Goal: Book appointment/travel/reservation

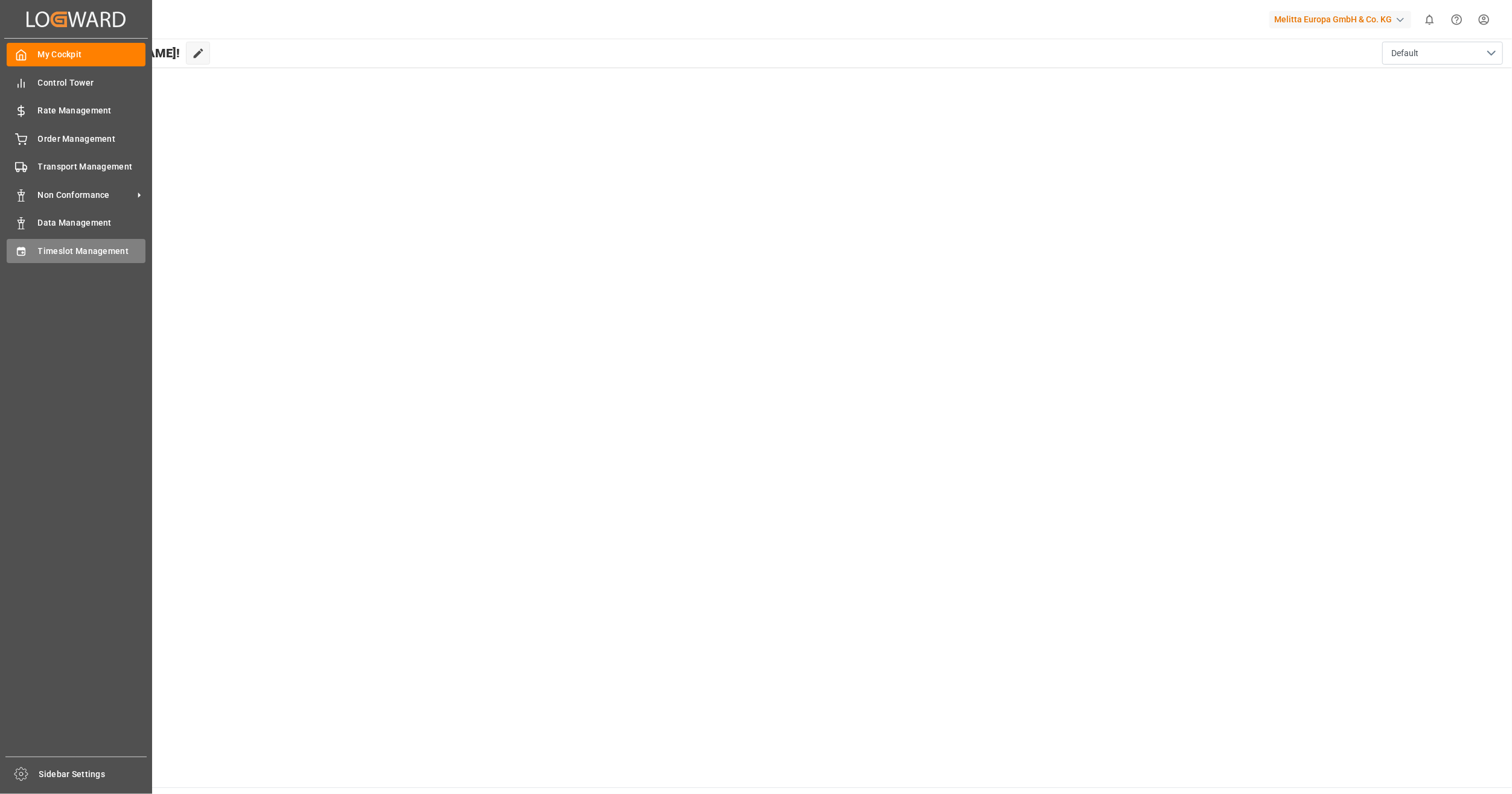
click at [88, 240] on div "Timeslot Management Timeslot Management" at bounding box center [76, 251] width 138 height 24
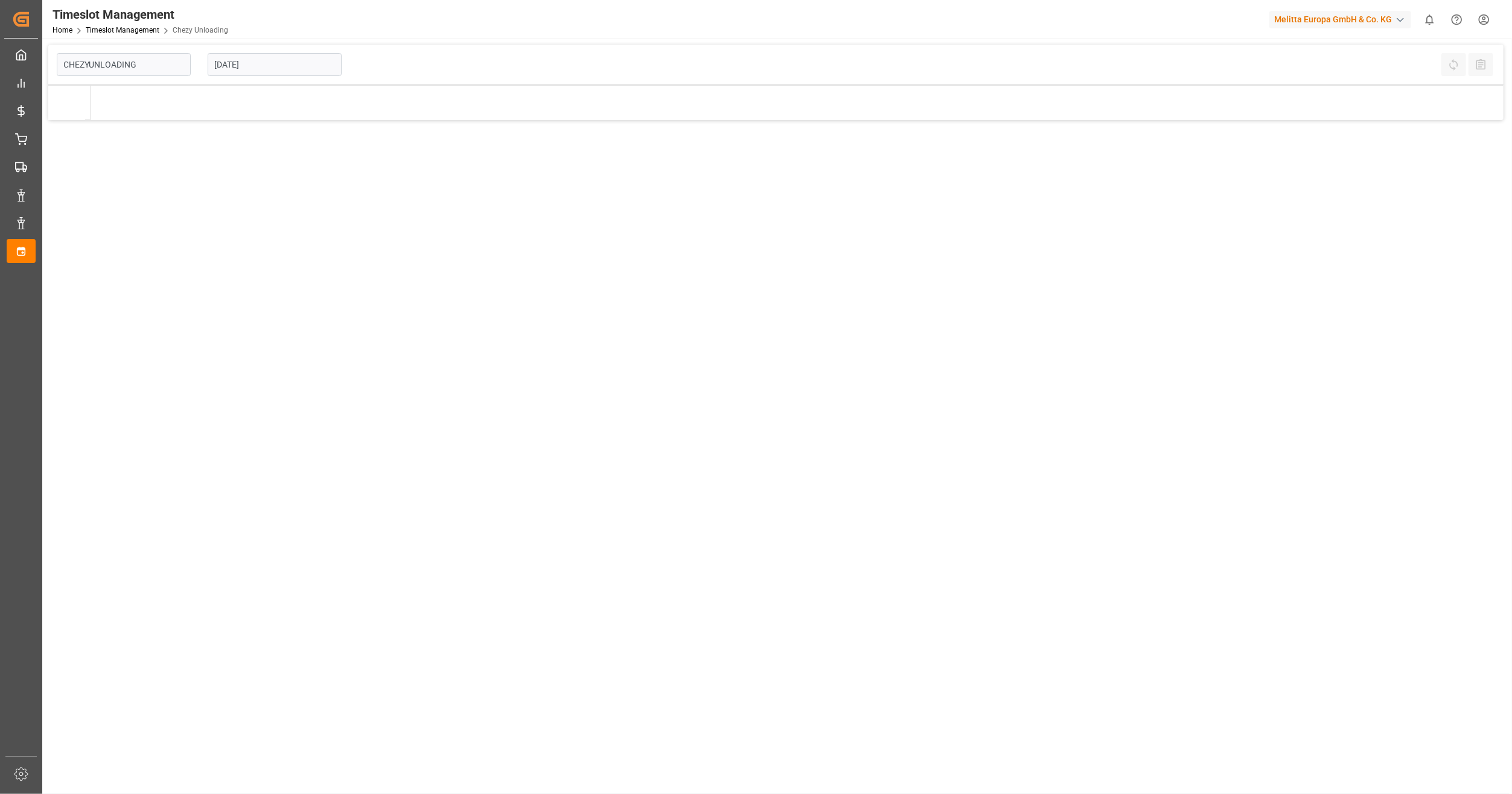
type input "Chezy Unloading"
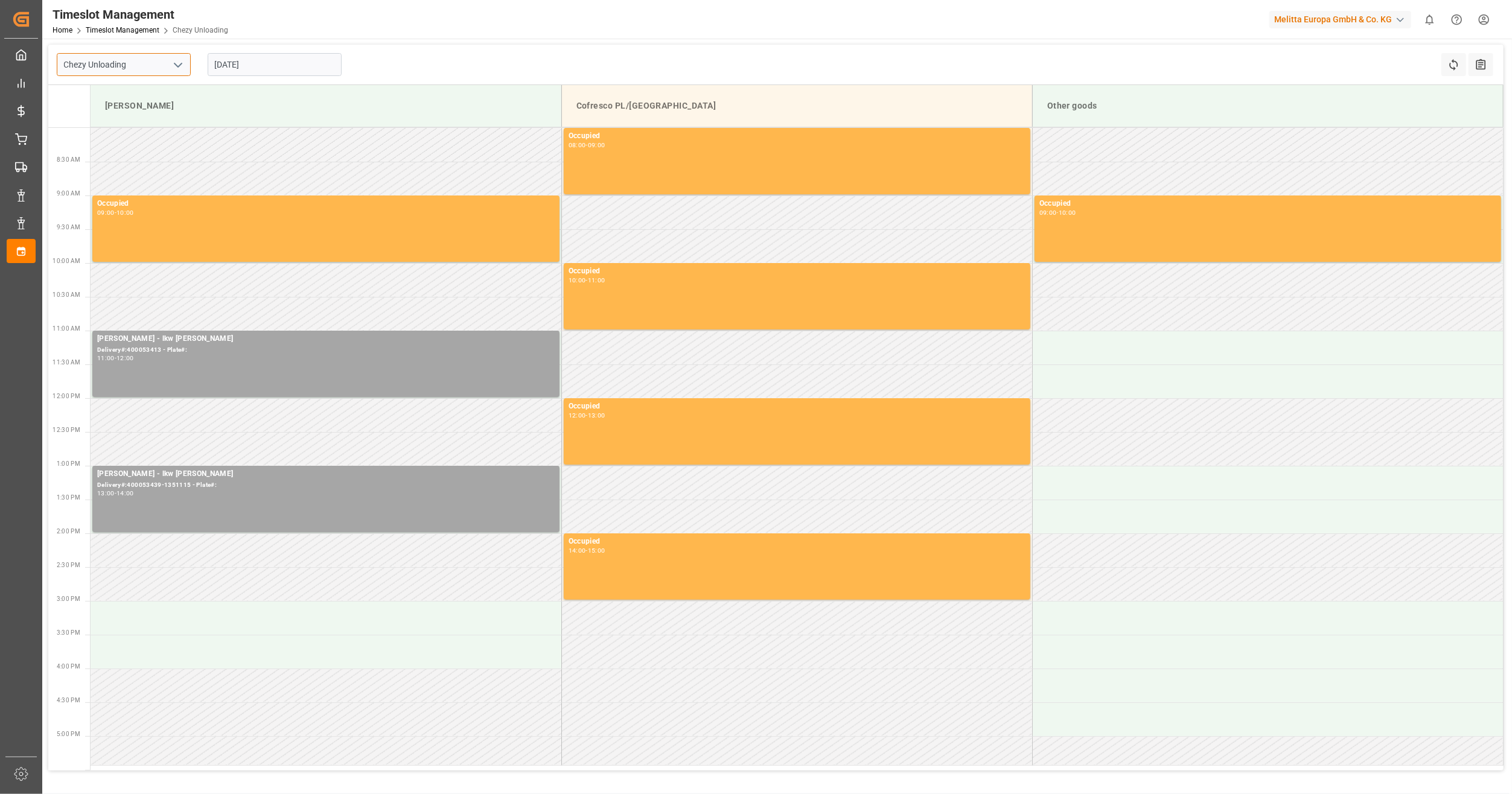
click at [150, 64] on input "Chezy Unloading" at bounding box center [123, 64] width 134 height 23
click at [183, 65] on icon "open menu" at bounding box center [177, 65] width 14 height 14
click at [178, 62] on icon "close menu" at bounding box center [177, 65] width 14 height 14
click at [171, 65] on icon "open menu" at bounding box center [177, 65] width 14 height 14
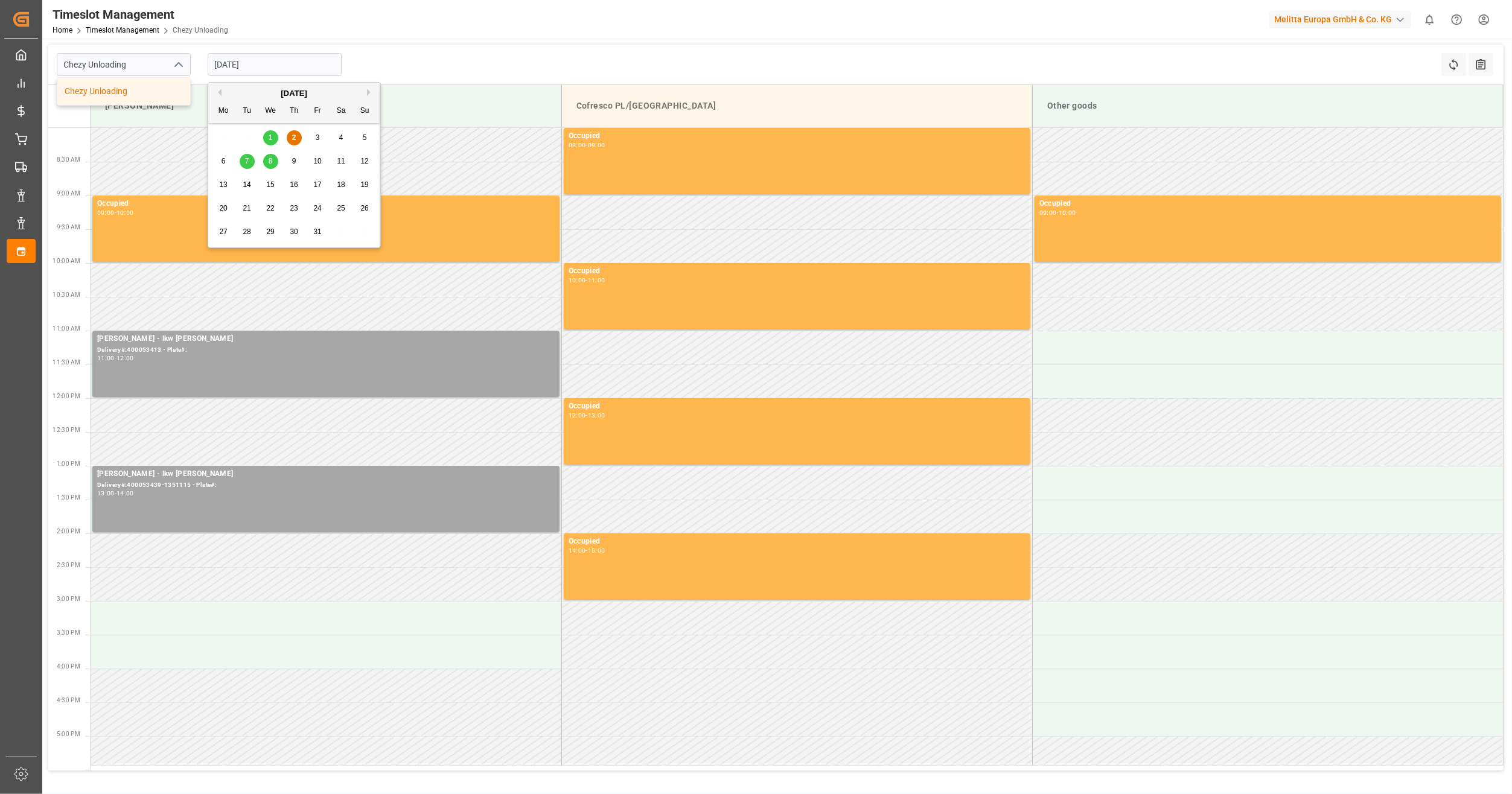
click at [235, 62] on input "[DATE]" at bounding box center [274, 64] width 134 height 23
click at [318, 138] on span "3" at bounding box center [317, 138] width 4 height 8
type input "[DATE]"
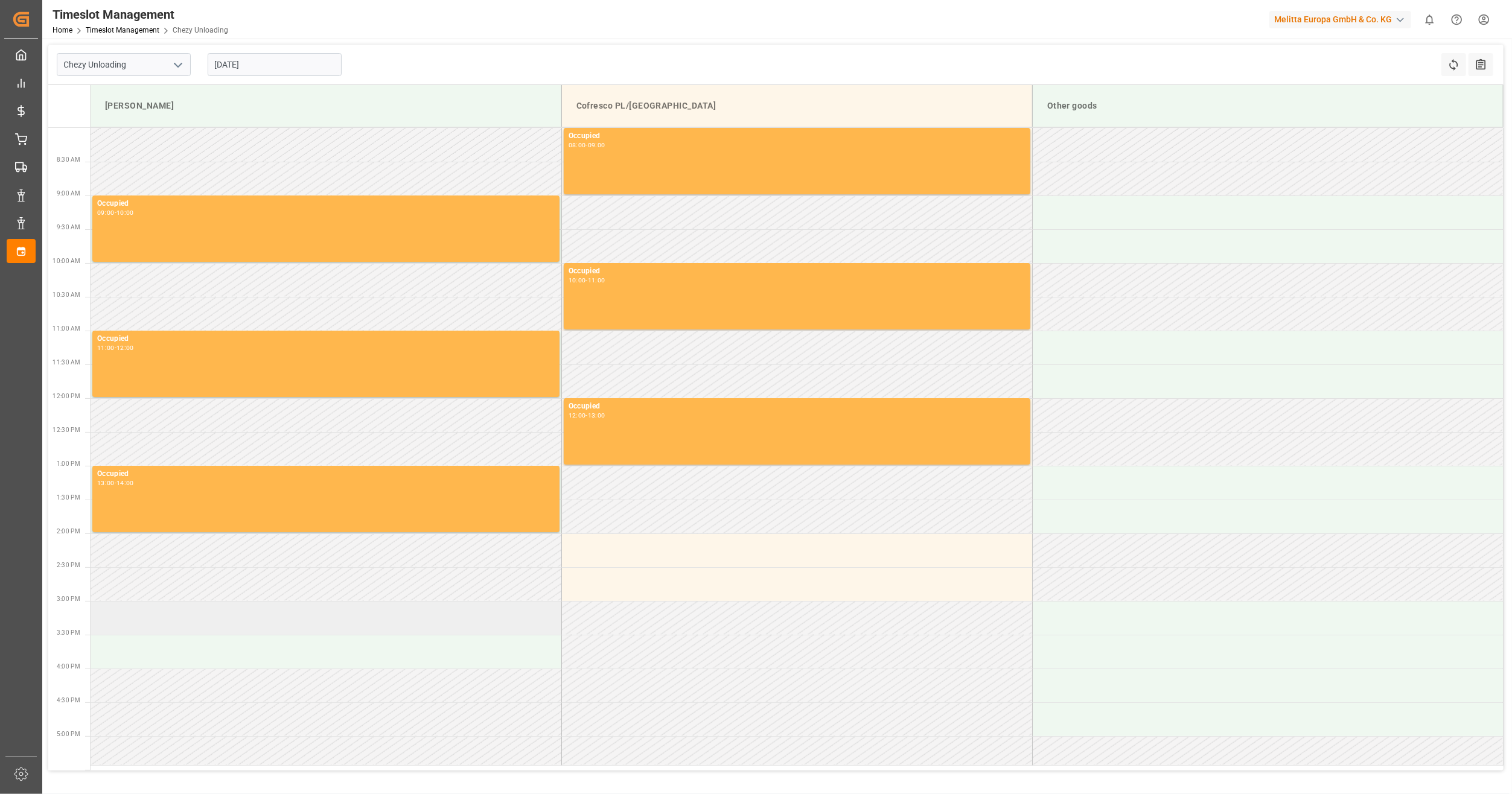
click at [165, 615] on td at bounding box center [326, 618] width 471 height 34
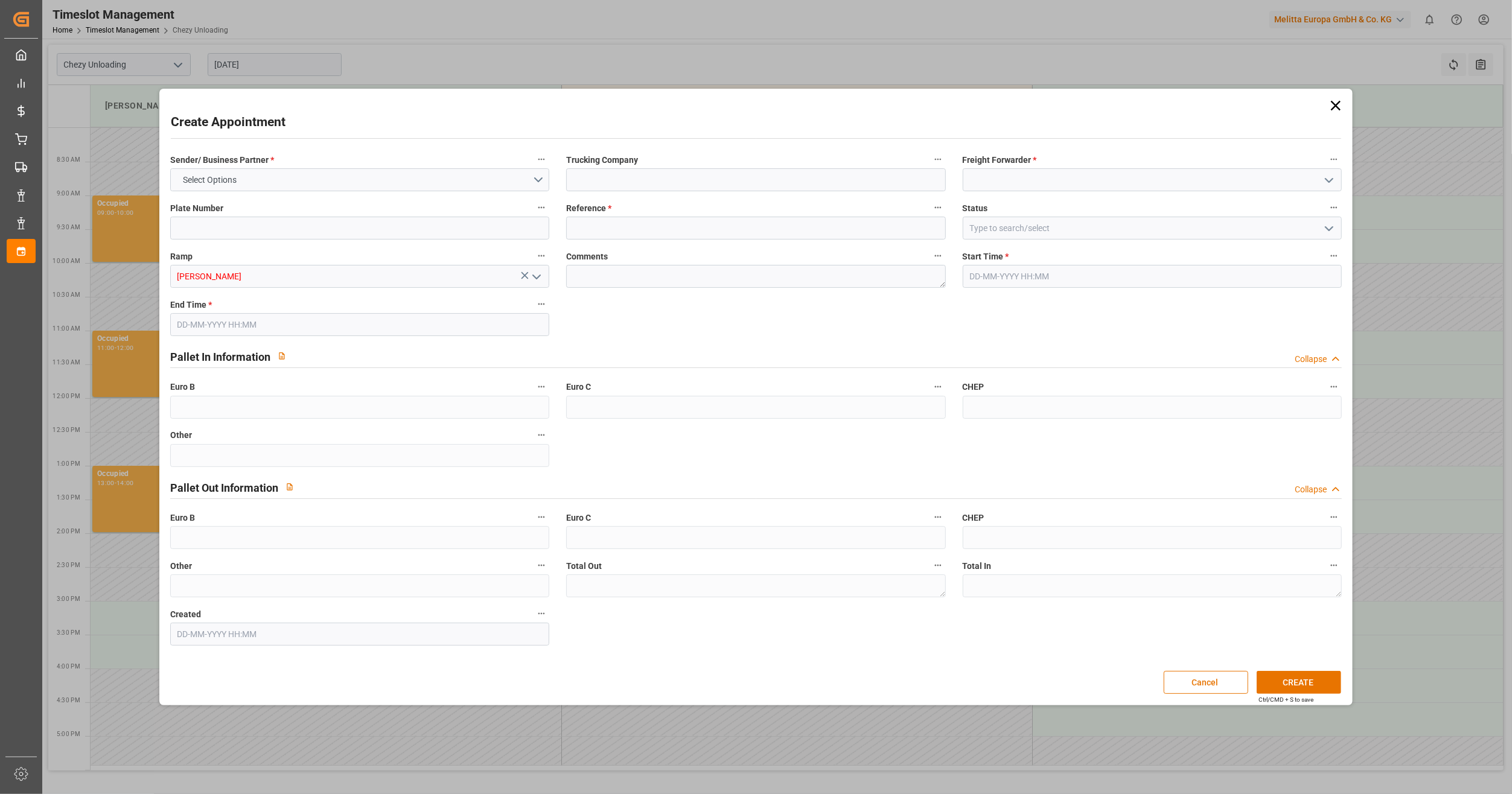
type input "0"
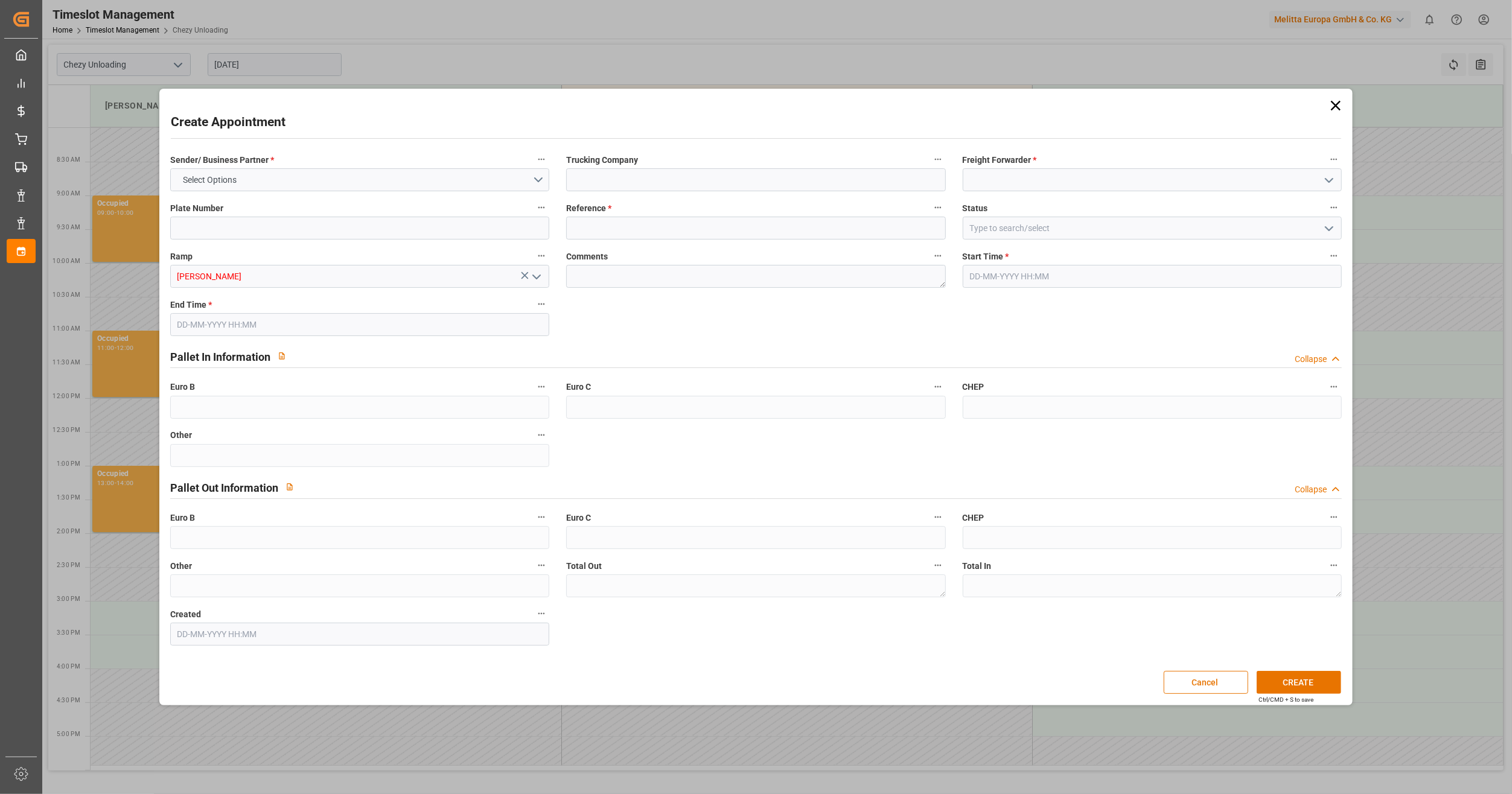
type input "0"
type input "[DATE] 15:00"
type input "[DATE] 16:00"
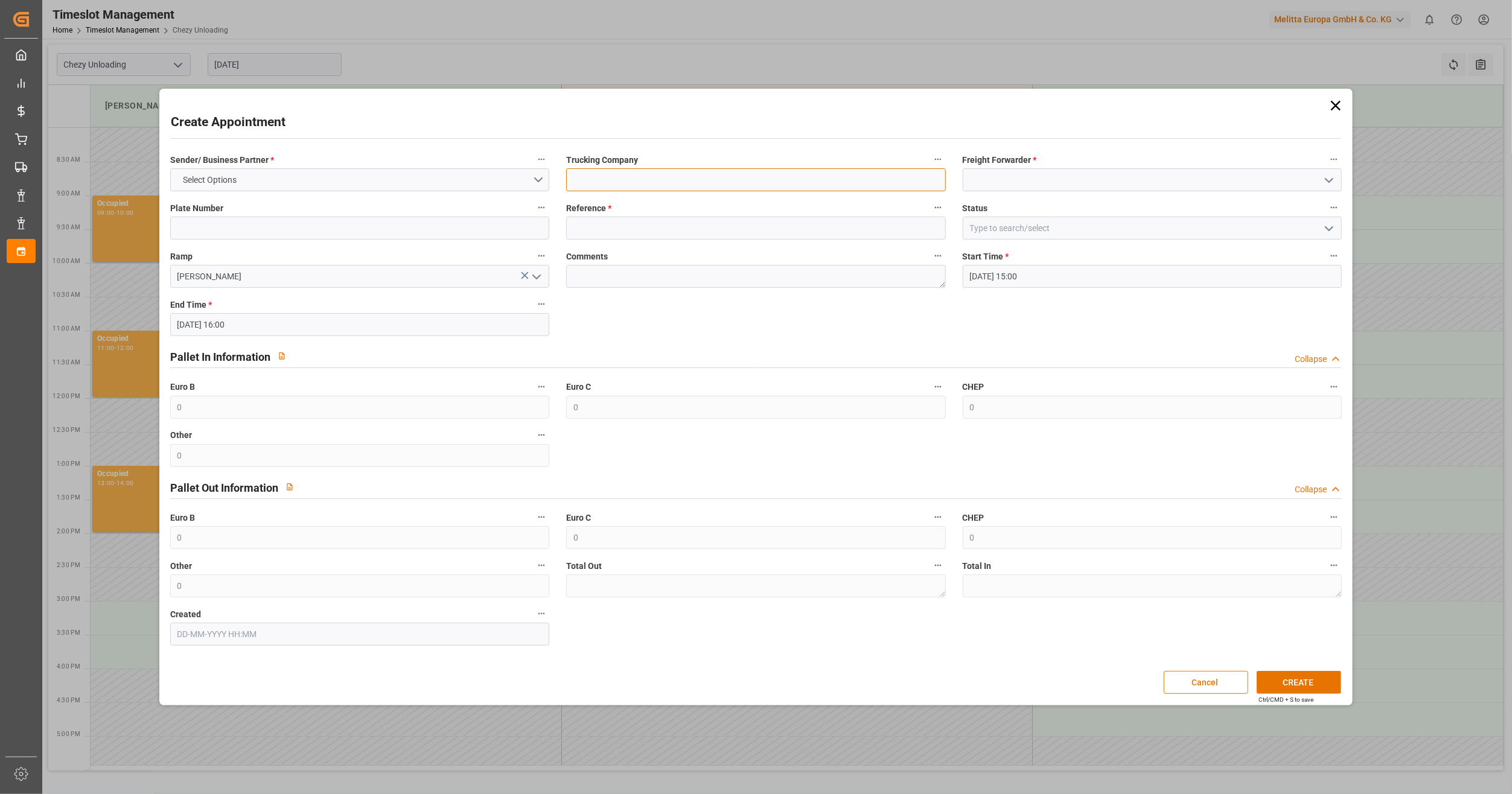
click at [618, 177] on input at bounding box center [756, 180] width 379 height 23
type input "lkw [PERSON_NAME]"
click at [600, 224] on input at bounding box center [756, 228] width 379 height 23
paste input "400053439"
type input "400053439"
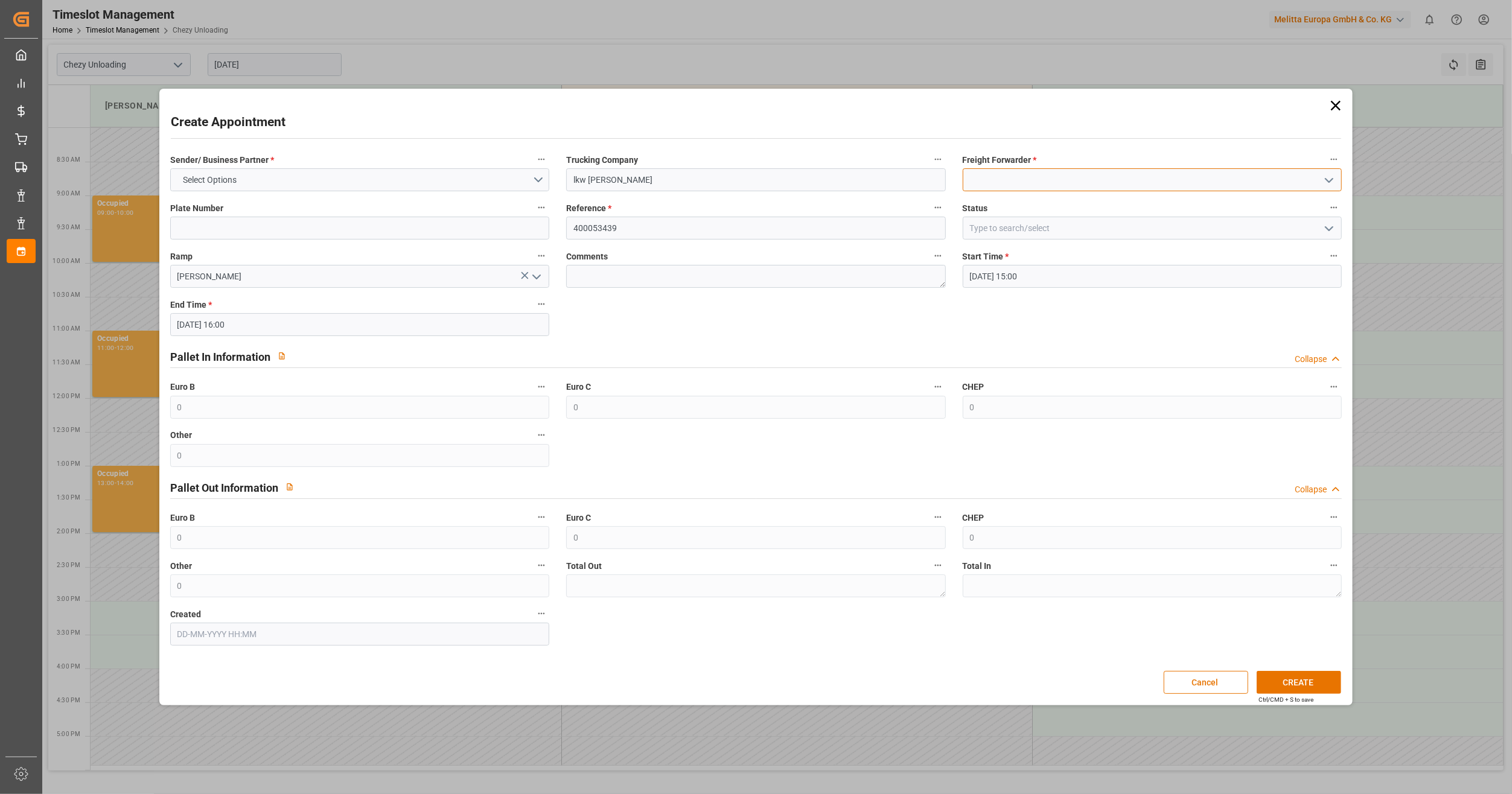
click at [1111, 186] on input at bounding box center [1152, 180] width 379 height 23
click at [1076, 207] on div "LKW [PERSON_NAME]" at bounding box center [1152, 207] width 378 height 27
type input "LKW [PERSON_NAME]"
click at [1065, 239] on input at bounding box center [1152, 228] width 379 height 23
click at [1325, 228] on icon "open menu" at bounding box center [1329, 228] width 14 height 14
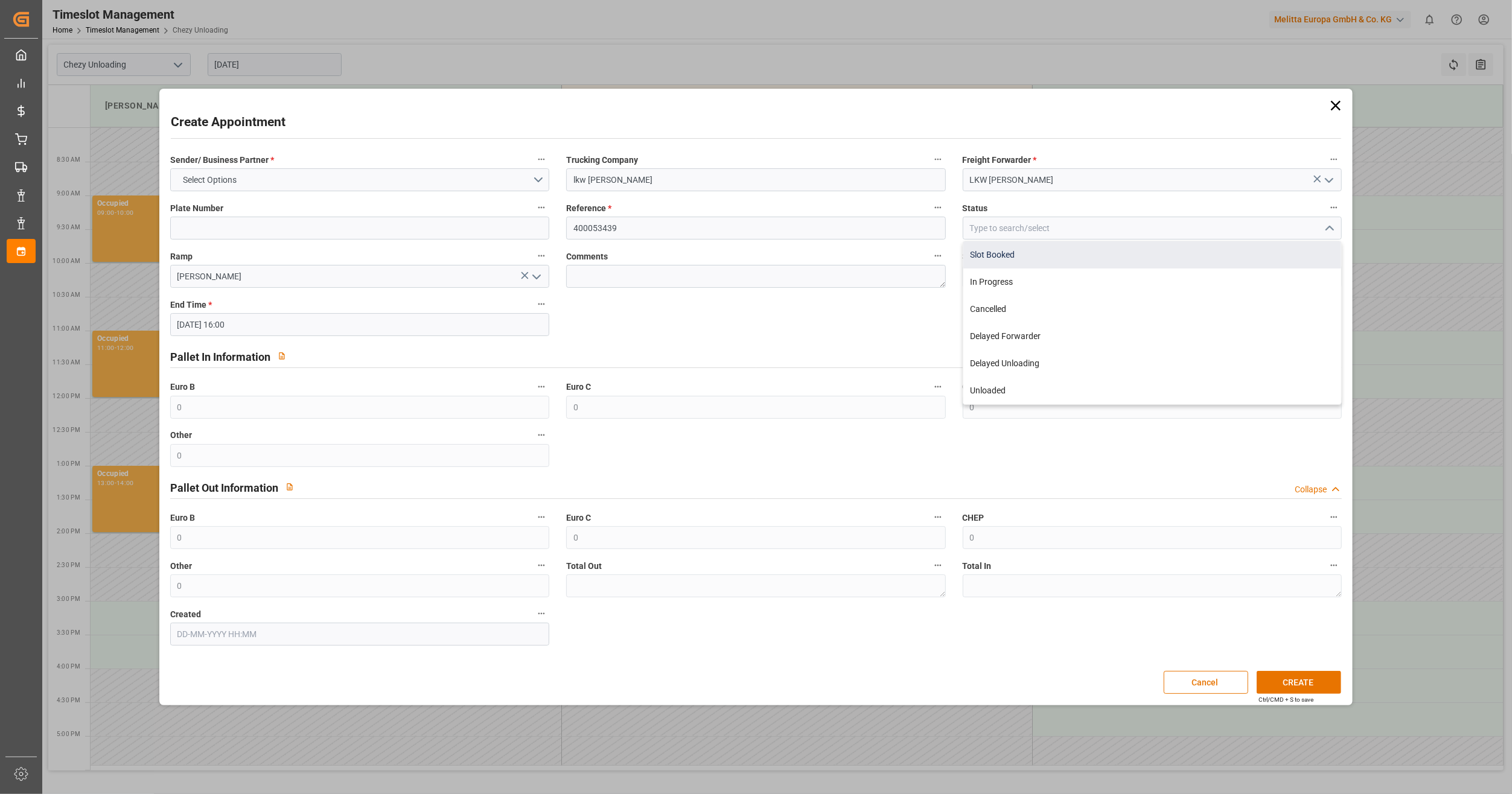
click at [995, 255] on div "Slot Booked" at bounding box center [1152, 255] width 378 height 27
type input "Slot Booked"
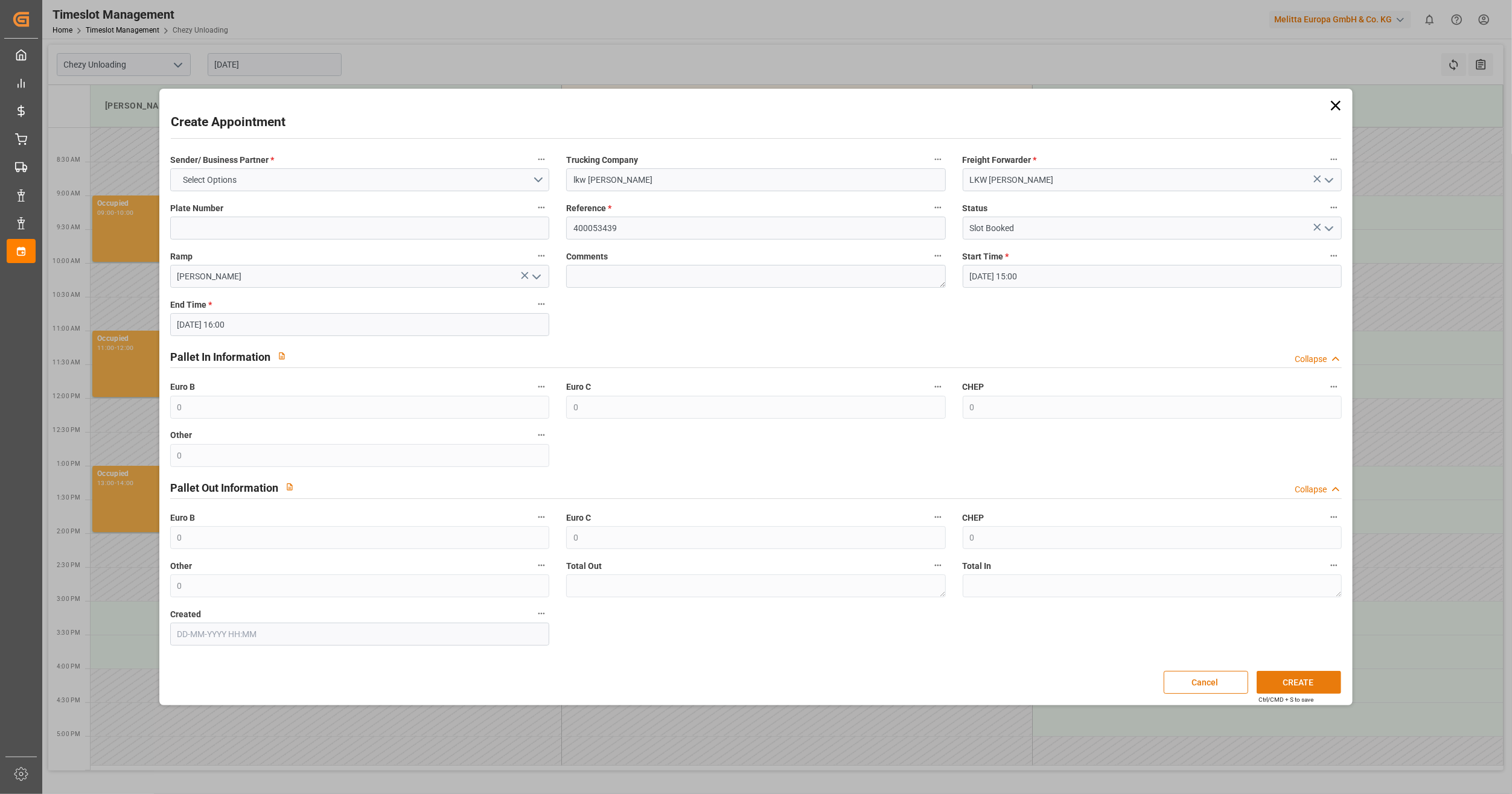
click at [1308, 679] on button "CREATE" at bounding box center [1299, 682] width 84 height 23
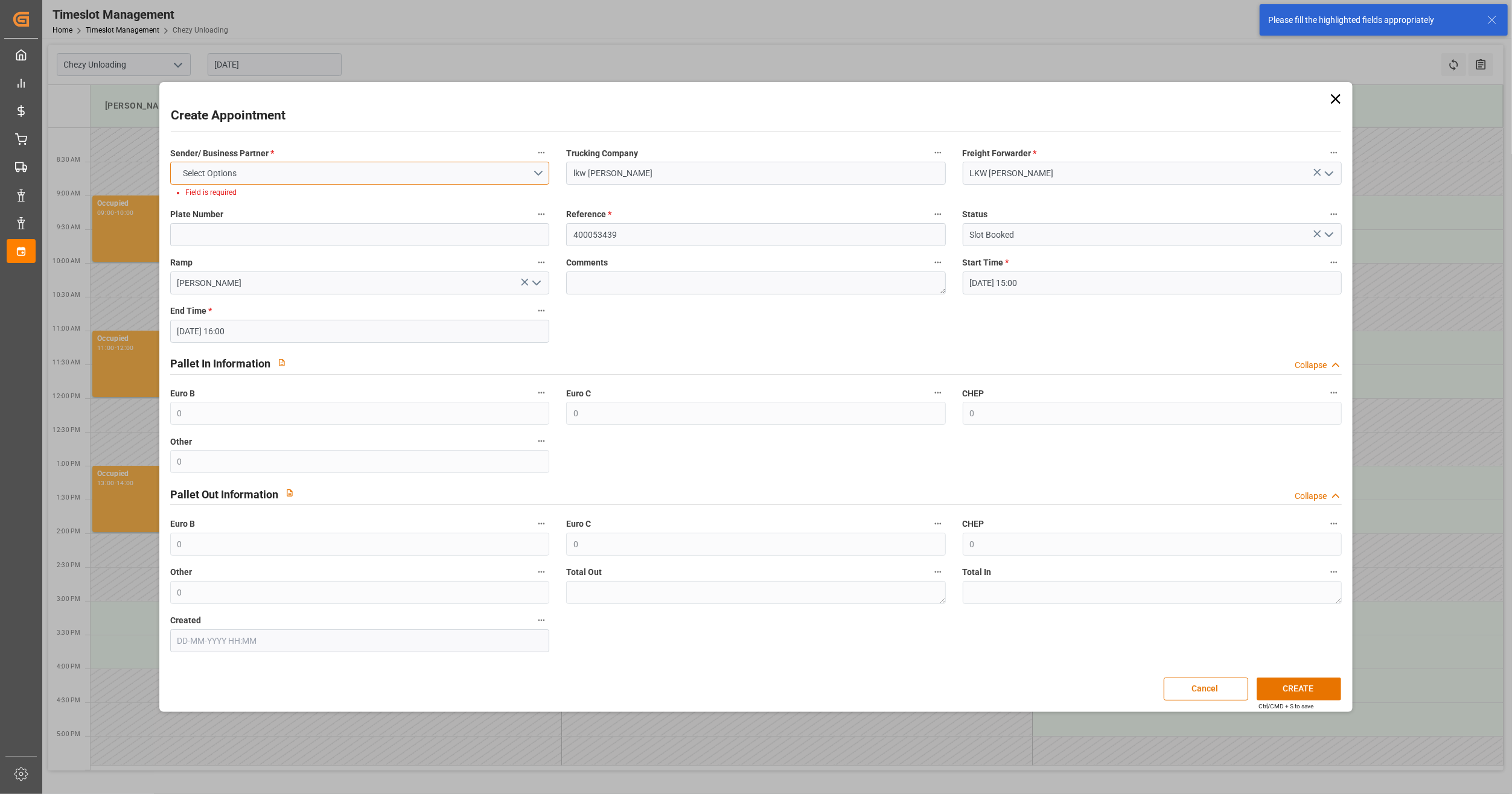
click at [363, 179] on button "Select Options" at bounding box center [360, 173] width 379 height 23
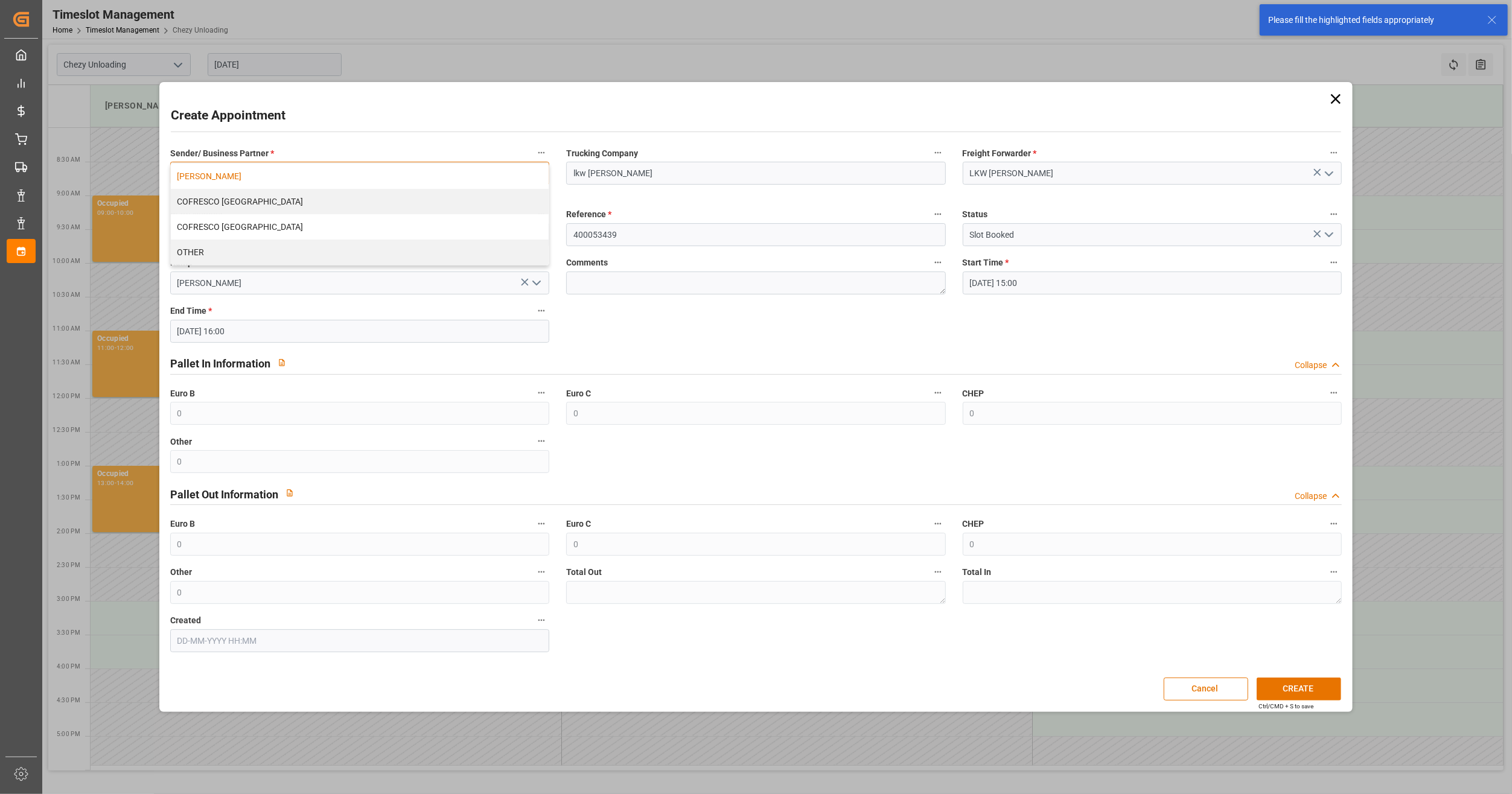
click at [351, 179] on div "[PERSON_NAME]" at bounding box center [360, 176] width 378 height 25
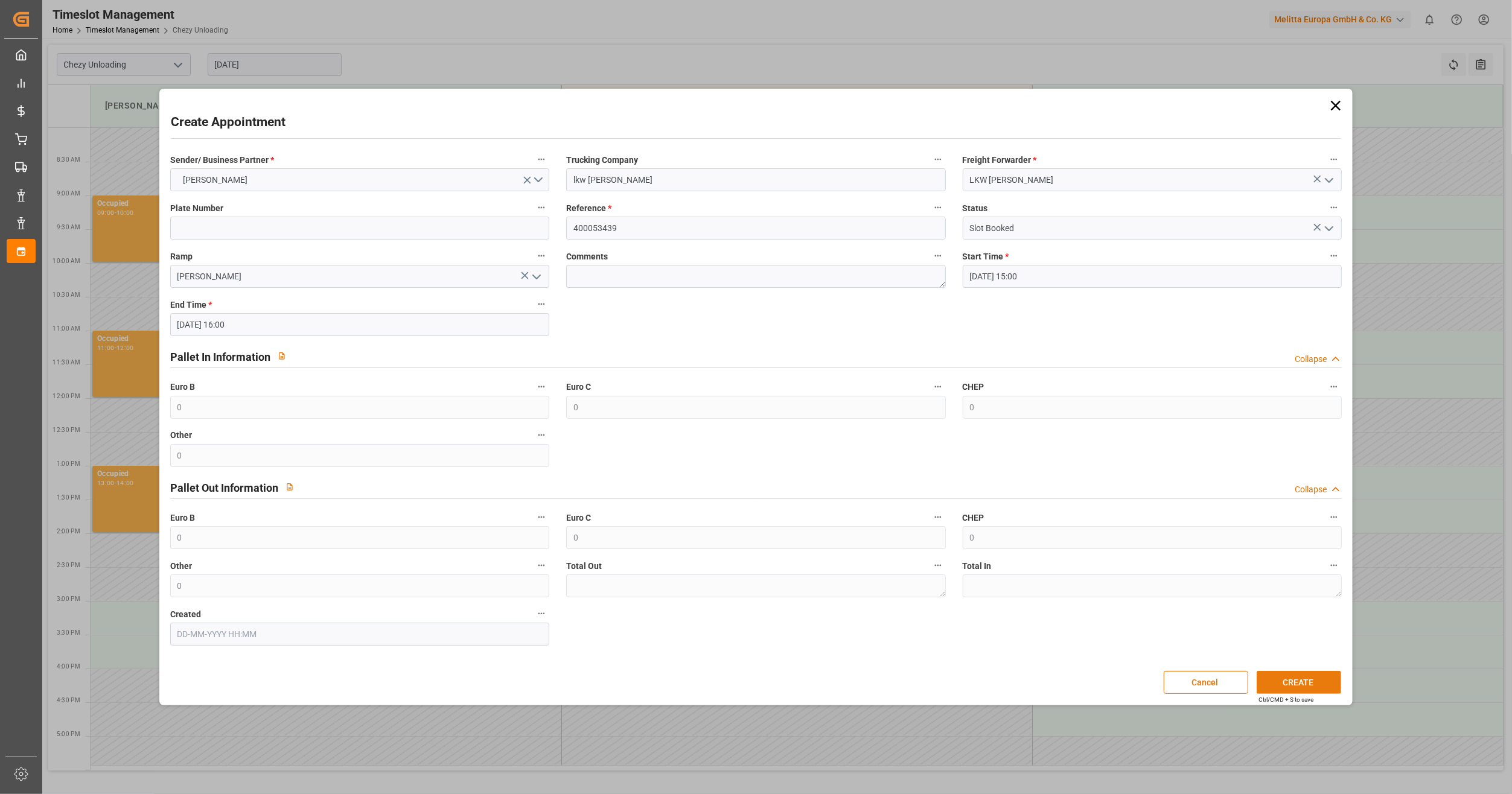
click at [1314, 683] on button "CREATE" at bounding box center [1299, 682] width 84 height 23
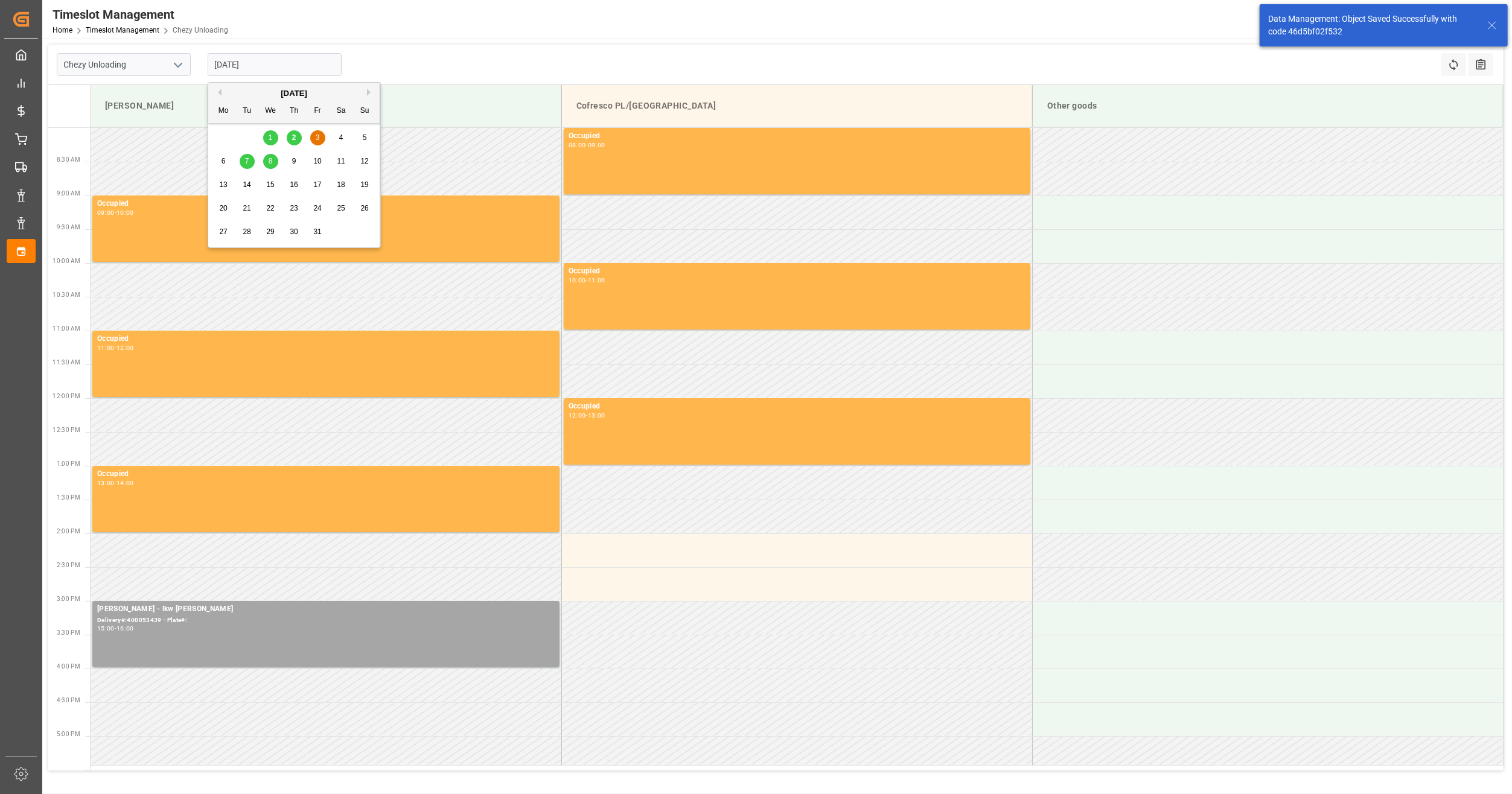
click at [279, 57] on input "[DATE]" at bounding box center [274, 64] width 134 height 23
click at [295, 135] on div "2" at bounding box center [295, 138] width 15 height 14
type input "[DATE]"
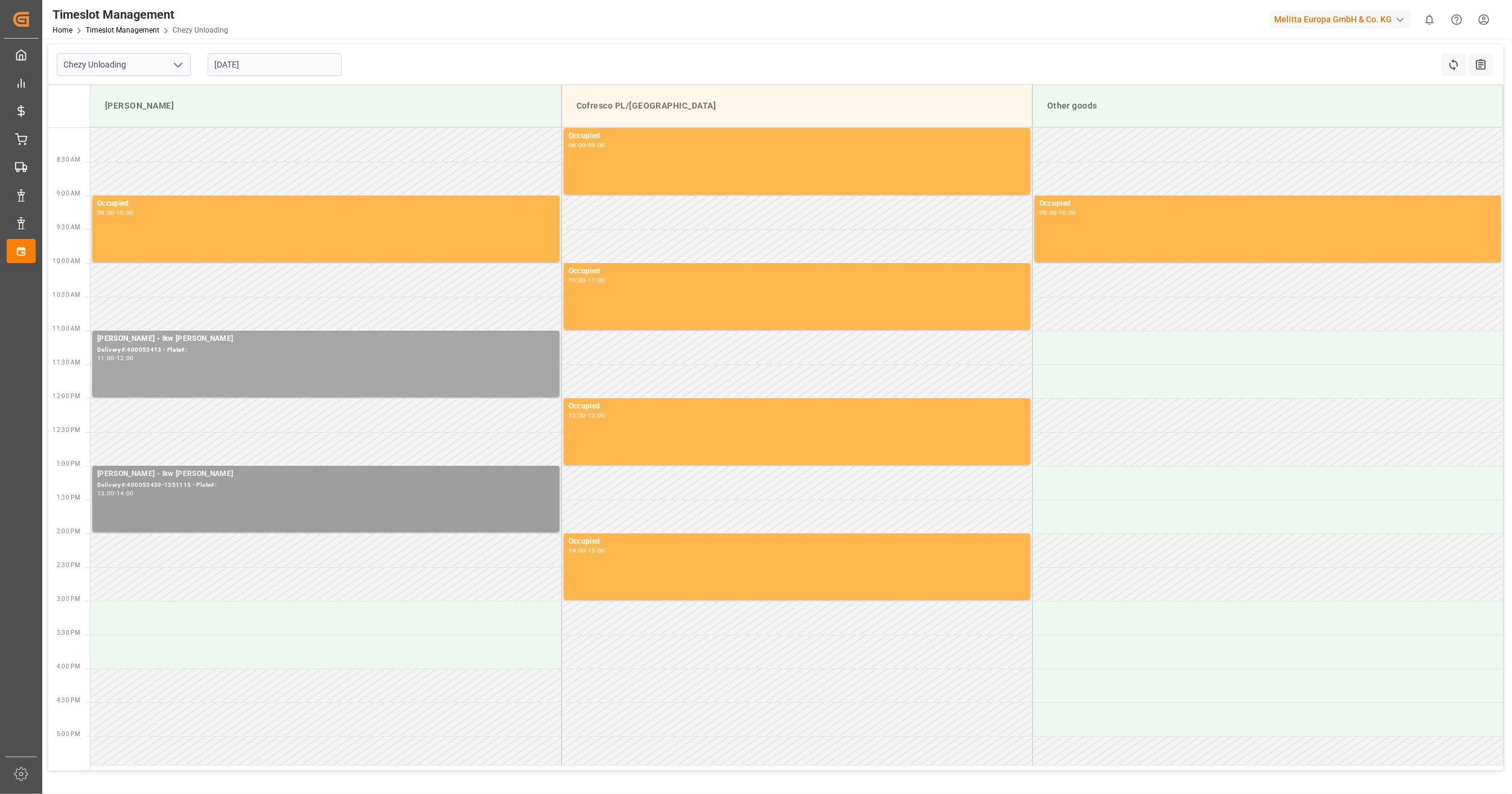
click at [241, 507] on div "[PERSON_NAME] - lkw [PERSON_NAME]#:400053439-1351115 - Plate#: 13:00 - 14:00" at bounding box center [326, 499] width 458 height 62
click at [734, 529] on button "Open" at bounding box center [723, 528] width 84 height 14
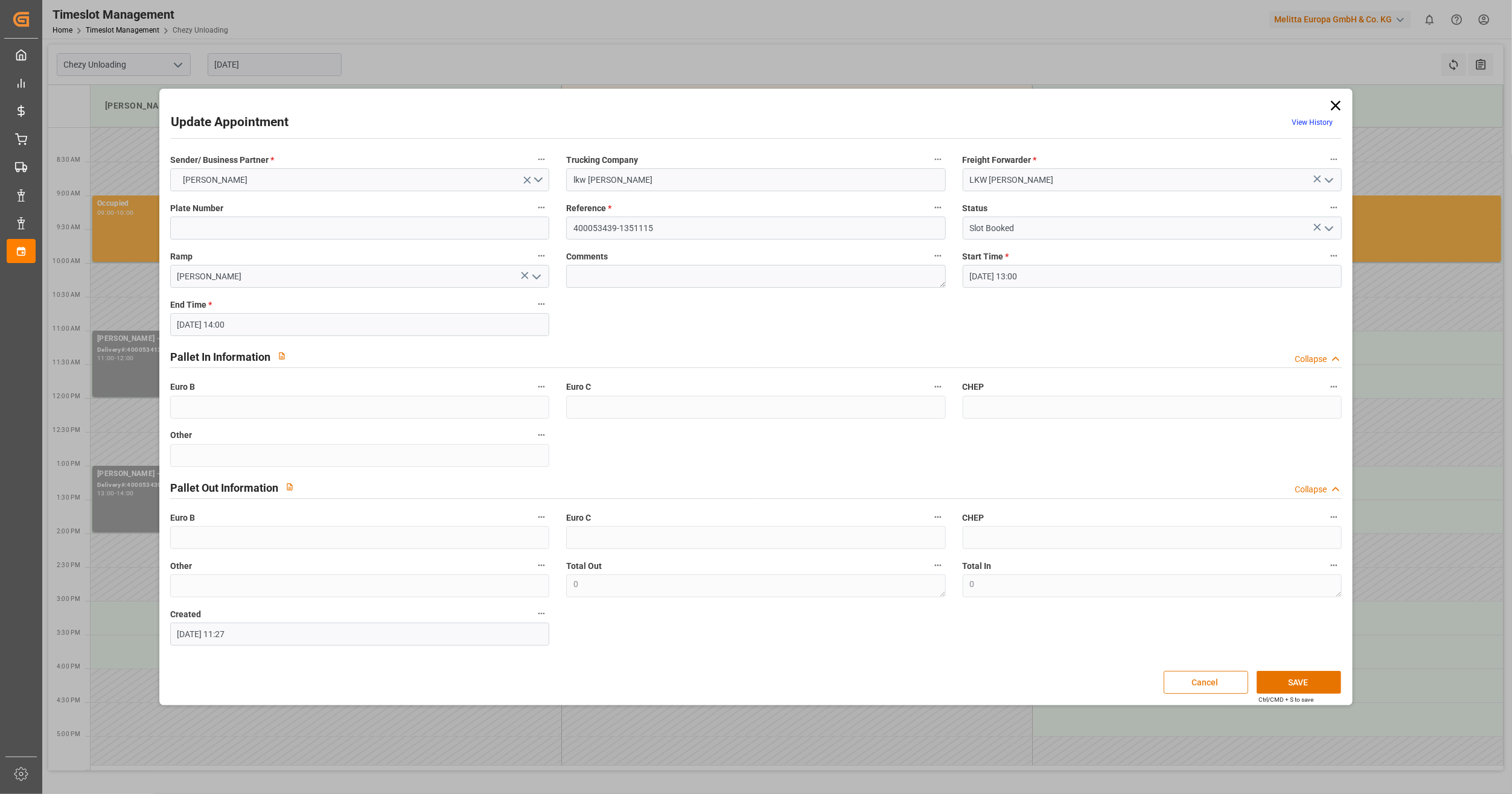
click at [1189, 683] on button "Cancel" at bounding box center [1206, 682] width 84 height 23
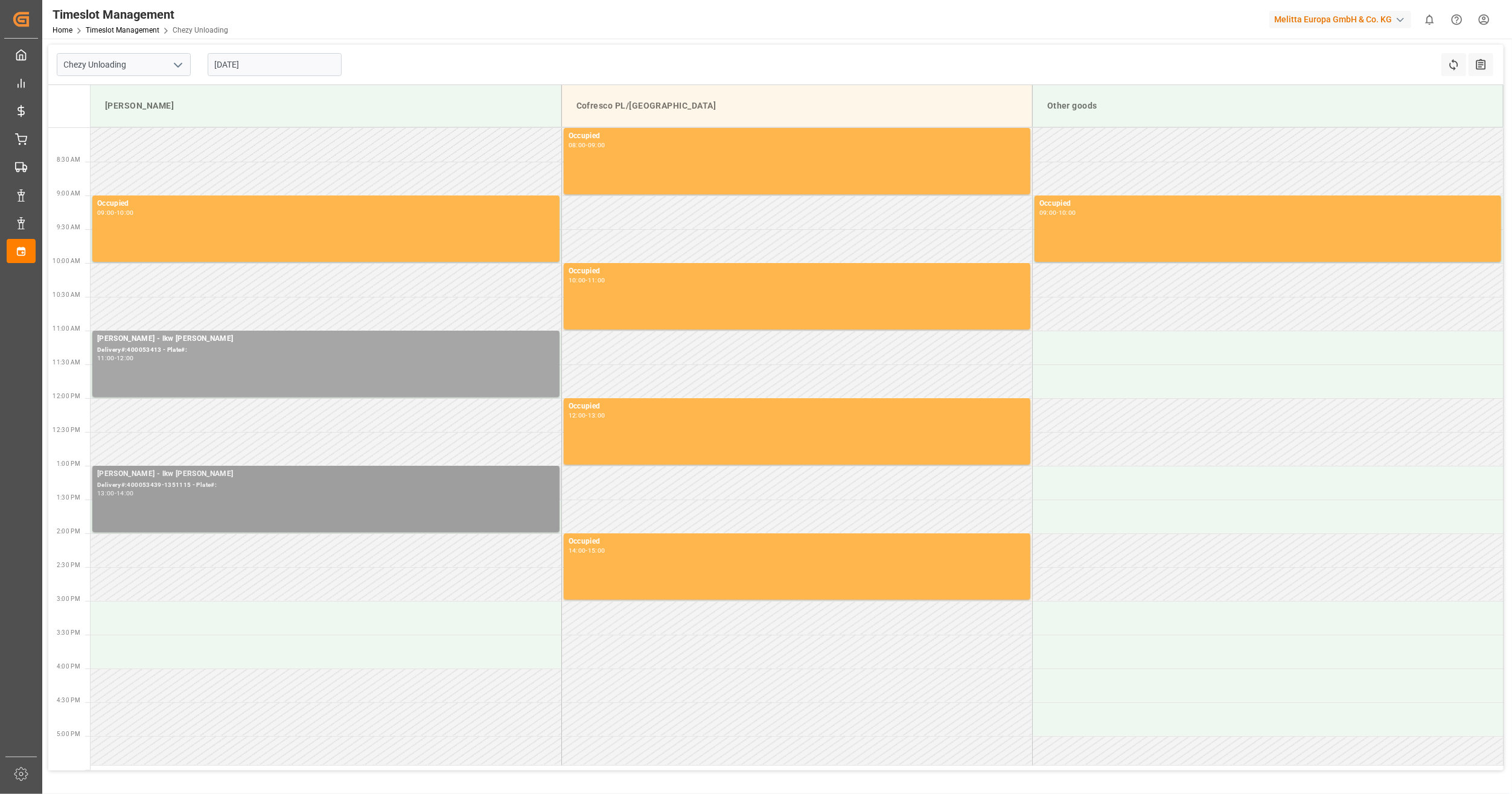
click at [376, 515] on div "[PERSON_NAME] - lkw [PERSON_NAME]#:400053439-1351115 - Plate#: 13:00 - 14:00" at bounding box center [326, 499] width 458 height 62
click at [702, 528] on button "Open" at bounding box center [723, 528] width 84 height 14
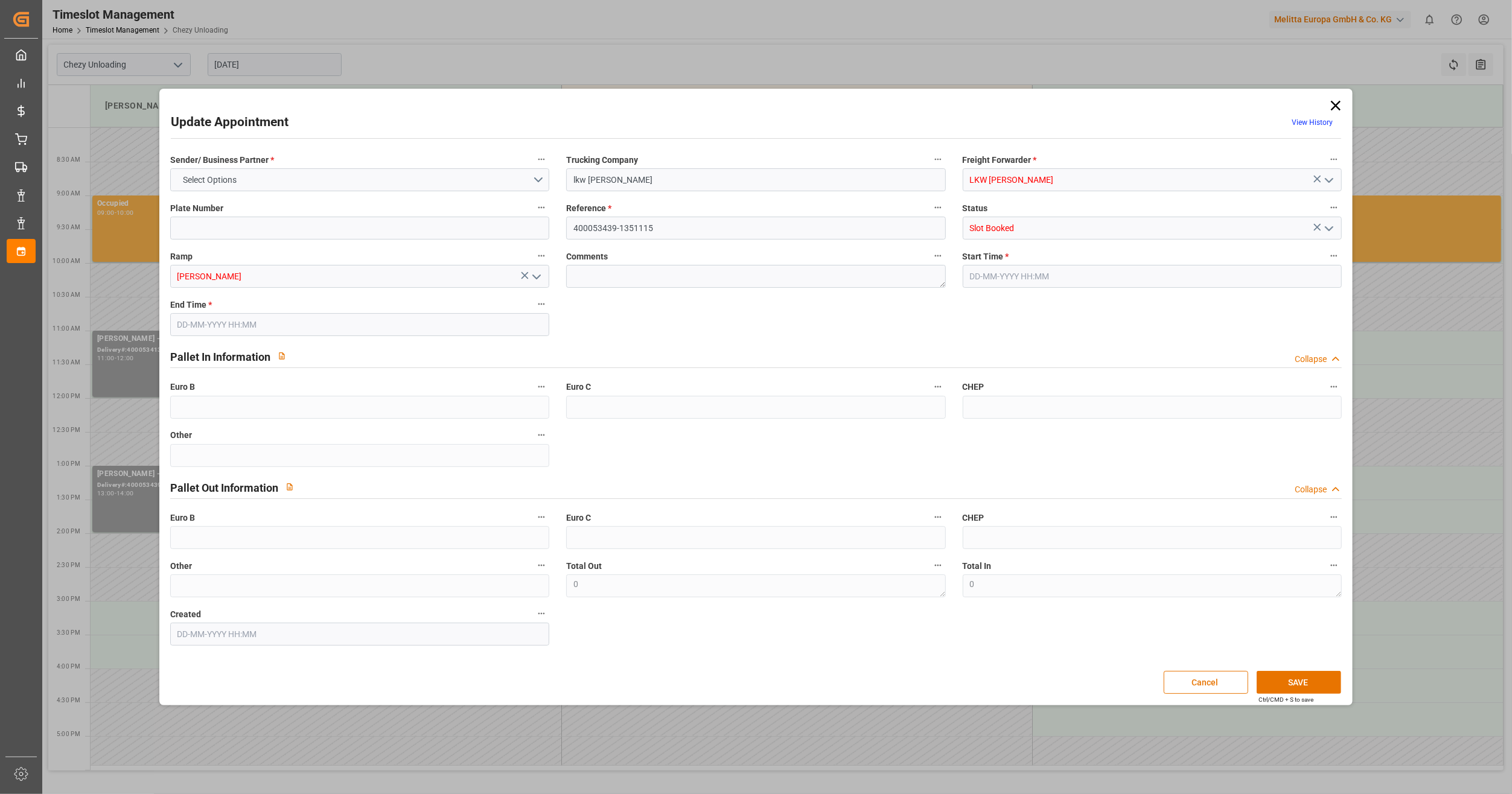
type input "[DATE] 13:00"
type input "[DATE] 14:00"
type input "[DATE] 11:27"
click at [1331, 230] on icon "open menu" at bounding box center [1329, 228] width 14 height 14
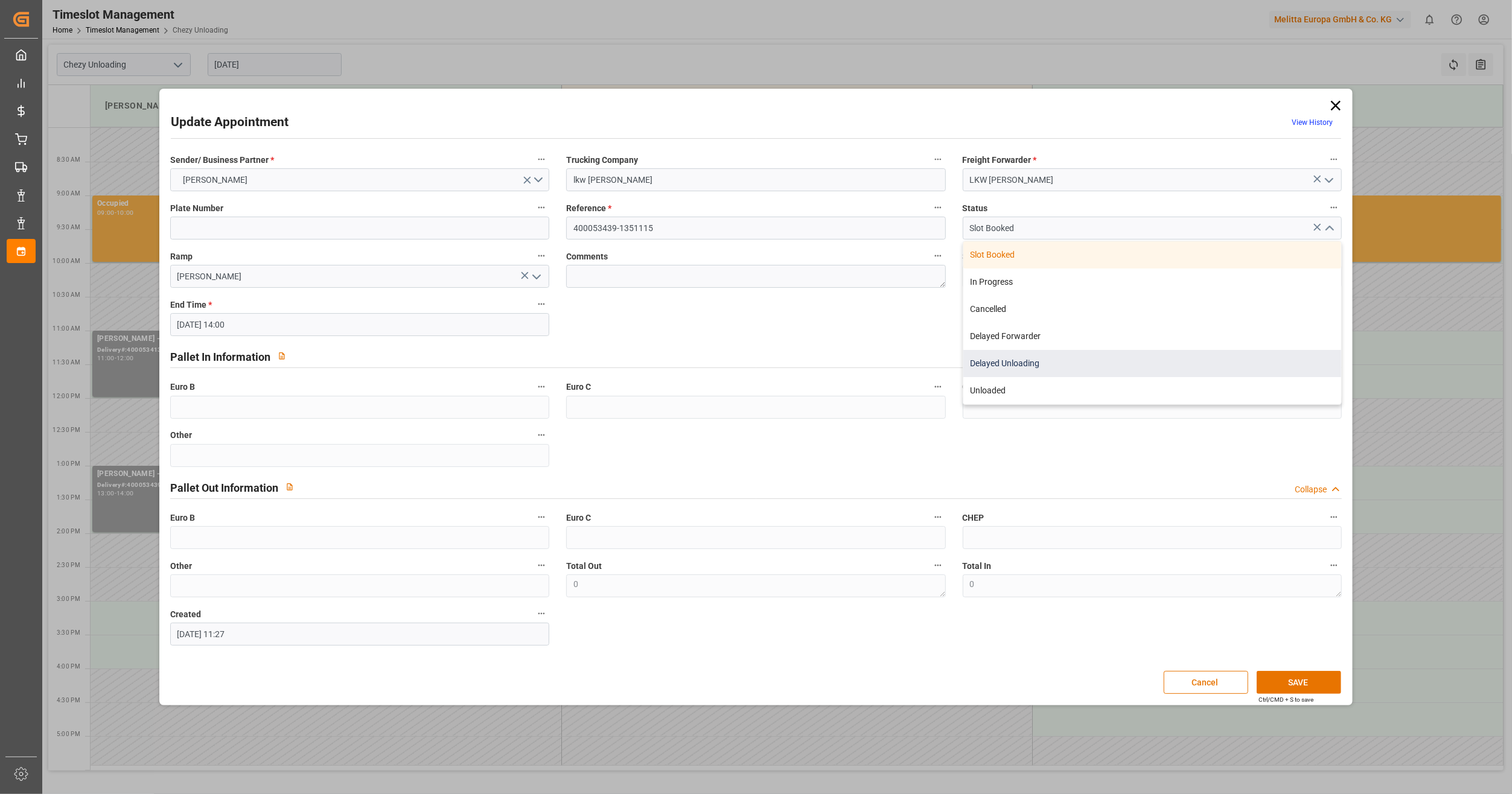
click at [1123, 358] on div "Delayed Unloading" at bounding box center [1152, 364] width 378 height 27
type input "Delayed Unloading"
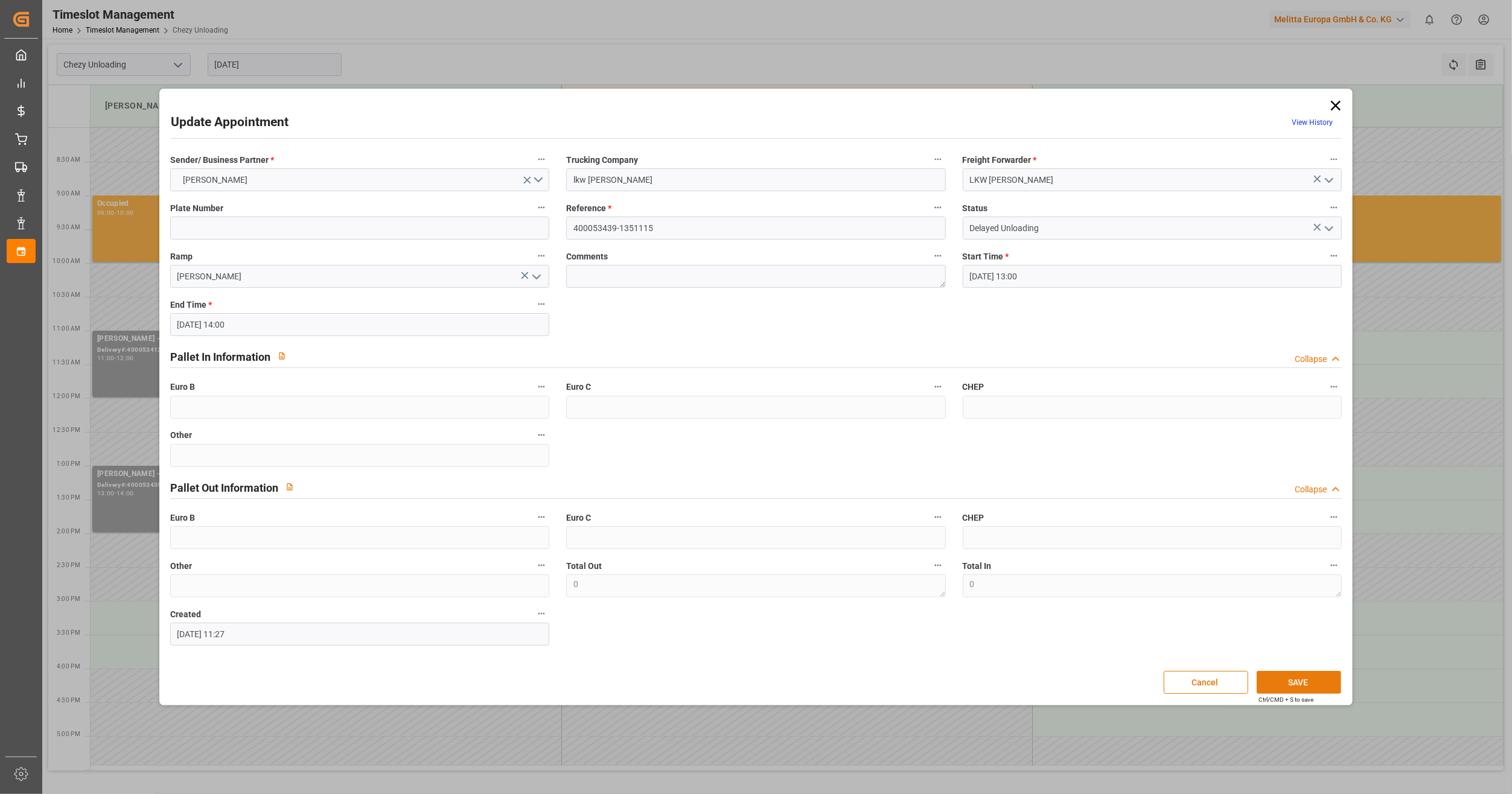
click at [1312, 681] on button "SAVE" at bounding box center [1299, 682] width 84 height 23
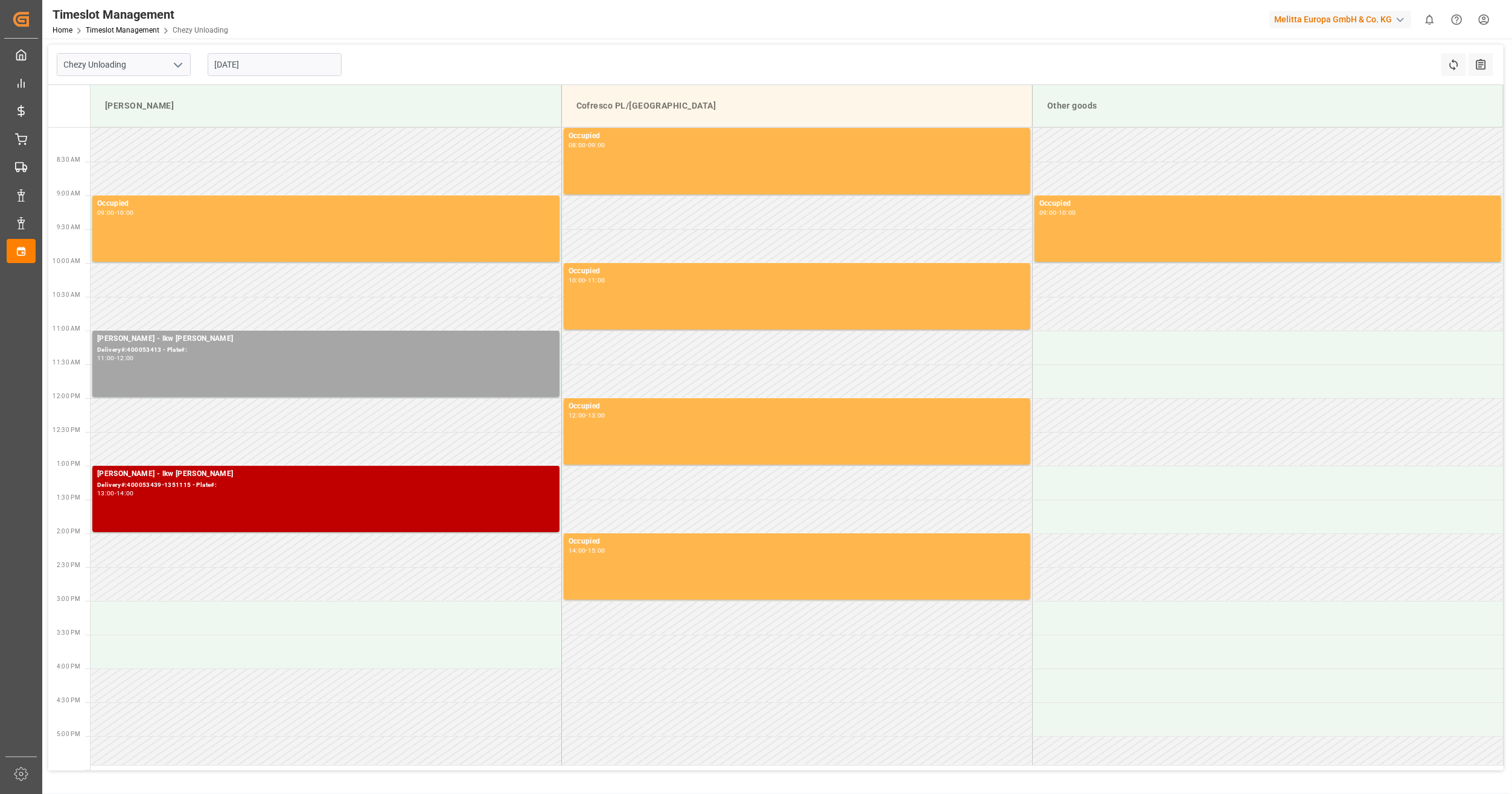
click at [251, 58] on input "[DATE]" at bounding box center [274, 64] width 134 height 23
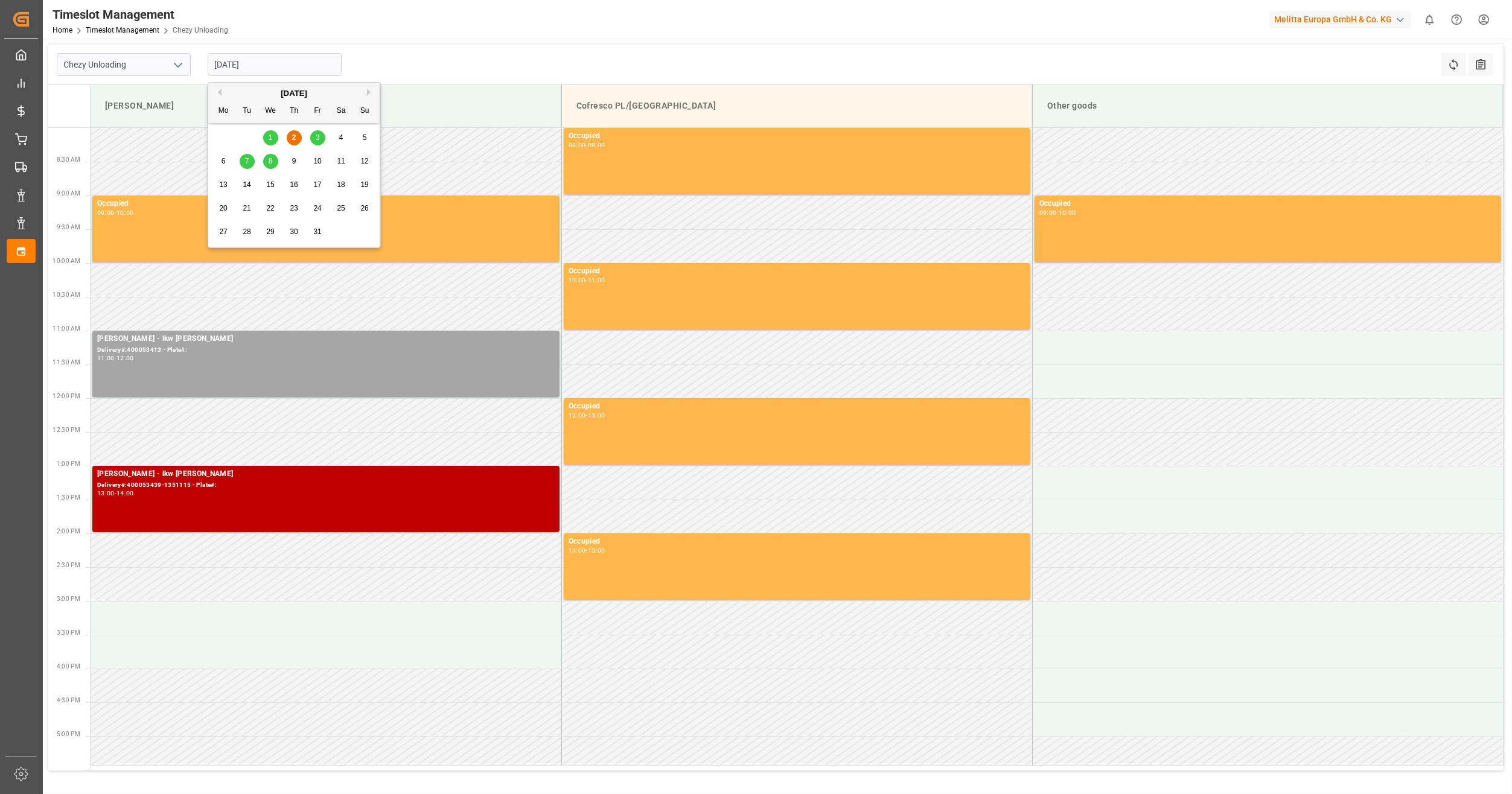
click at [315, 141] on div "3" at bounding box center [318, 138] width 15 height 14
type input "[DATE]"
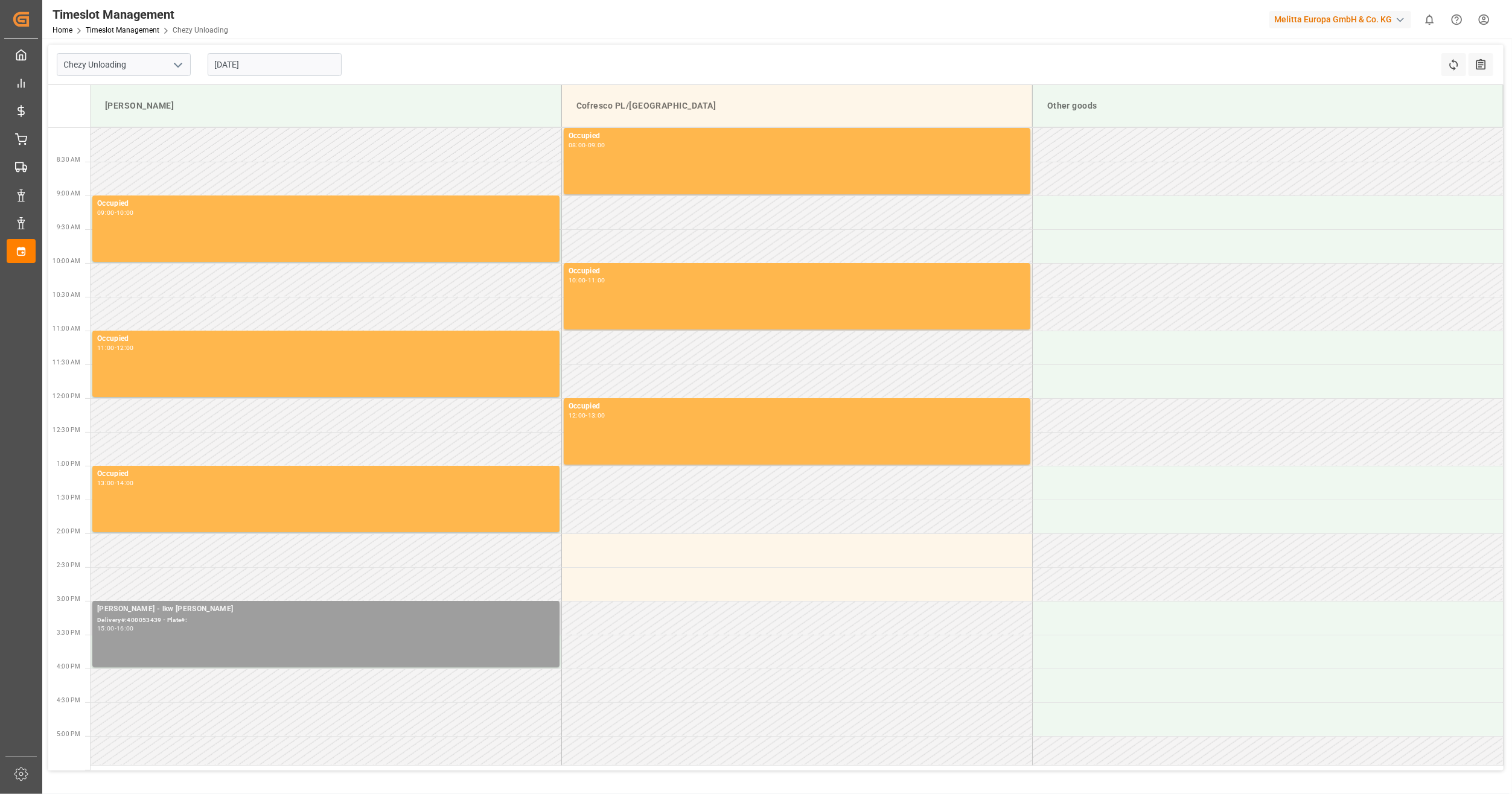
click at [279, 632] on div "[PERSON_NAME] - lkw [PERSON_NAME]#:400053439 - Plate#: 15:00 - 16:00" at bounding box center [326, 634] width 458 height 62
click at [709, 669] on button "Open" at bounding box center [723, 663] width 84 height 14
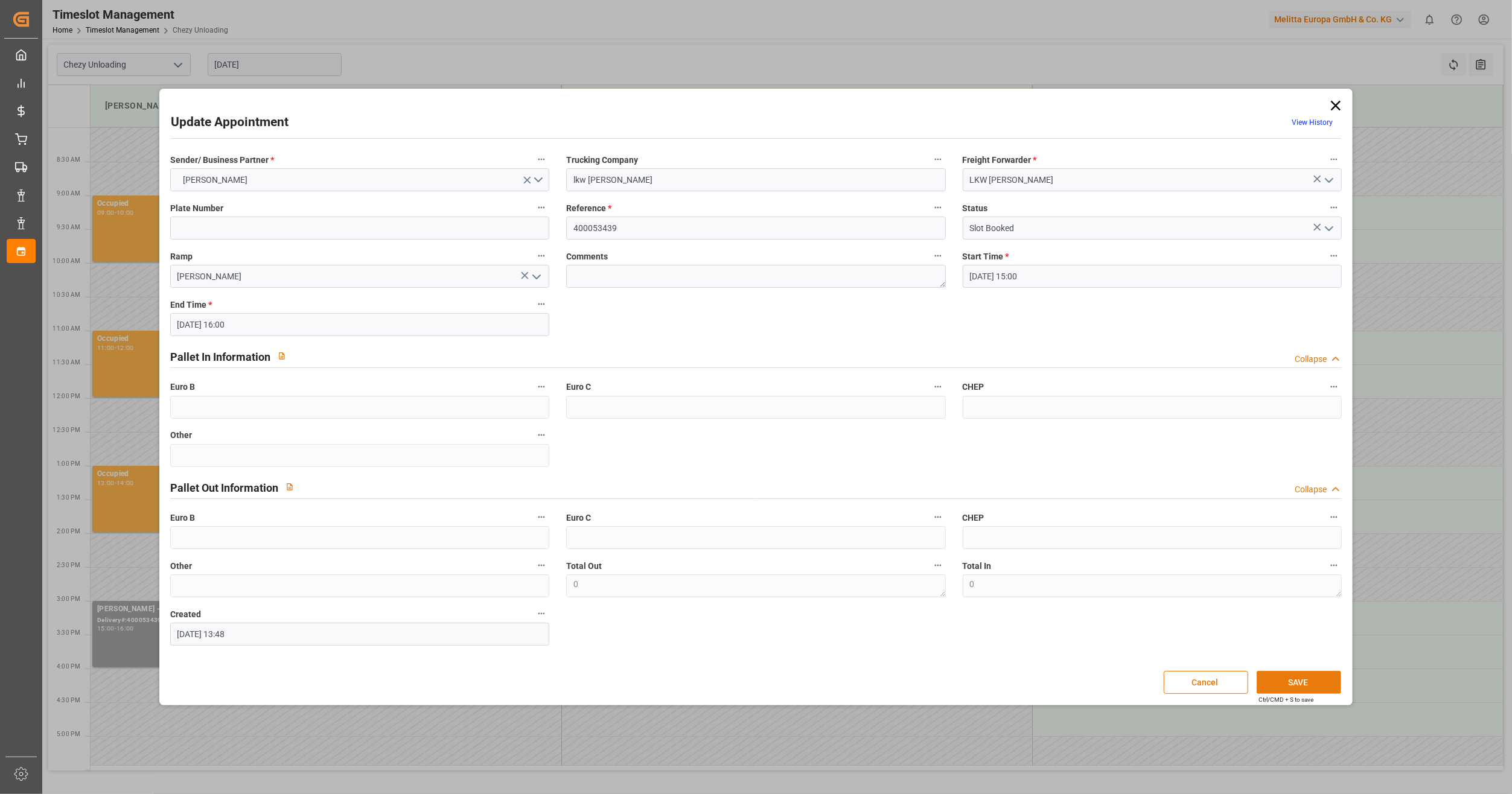
click at [1306, 675] on button "SAVE" at bounding box center [1299, 682] width 84 height 23
